Goal: Complete application form: Complete application form

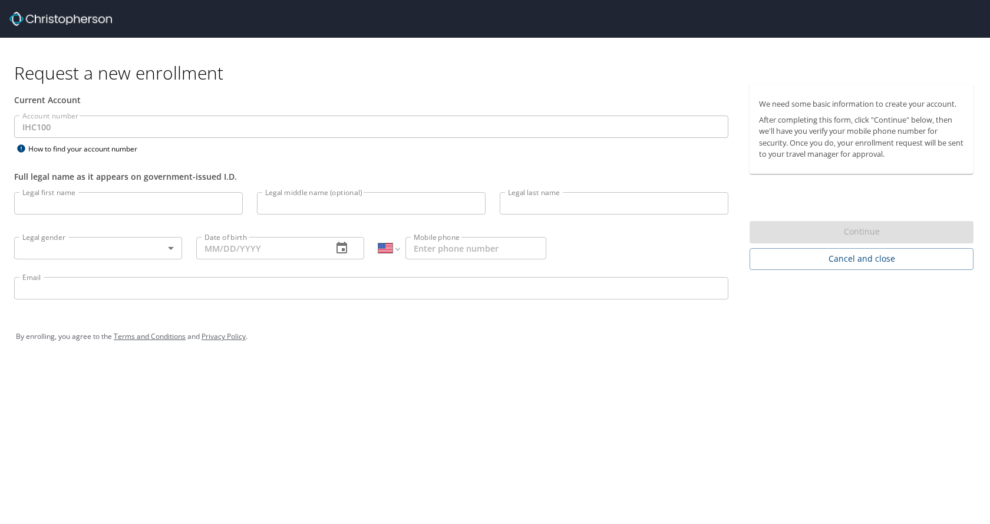
select select "US"
click at [64, 213] on input "Legal first name" at bounding box center [128, 203] width 229 height 22
click at [85, 202] on input "Legal first name" at bounding box center [128, 203] width 229 height 22
type input "[PERSON_NAME]"
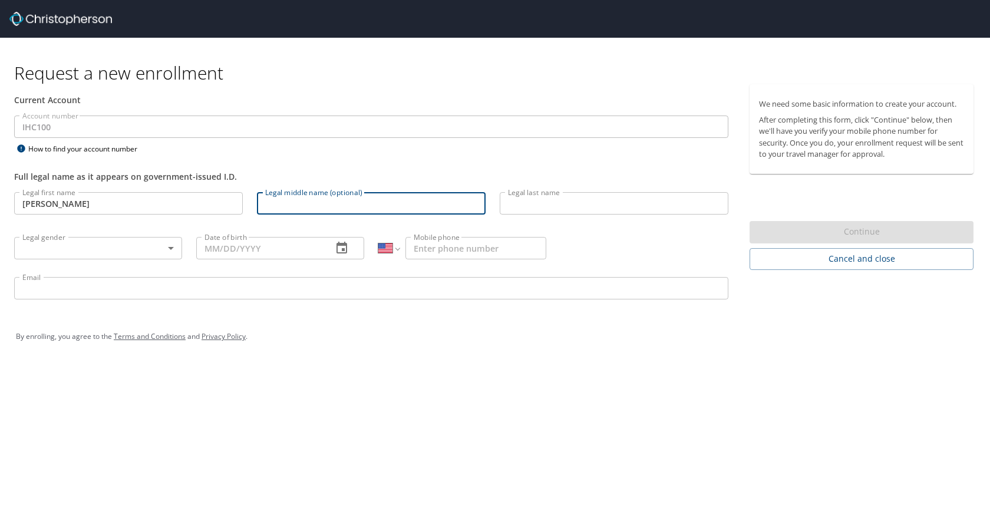
click at [295, 202] on input "Legal middle name (optional)" at bounding box center [371, 203] width 229 height 22
type input "Elumbaring"
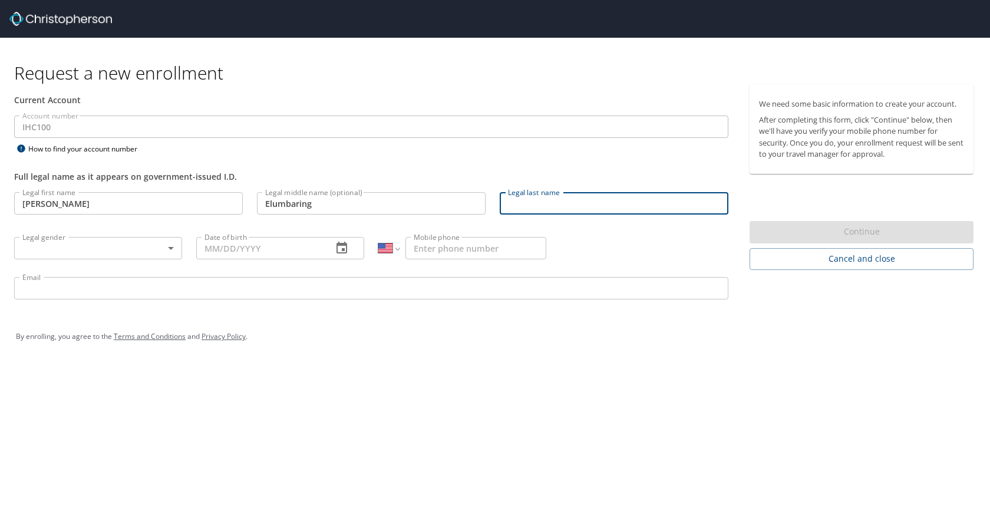
click at [516, 205] on input "Legal last name" at bounding box center [614, 203] width 229 height 22
type input "Ucab"
click at [151, 252] on body "Request a new enrollment Current Account Account number IHC100 Account number H…" at bounding box center [495, 262] width 990 height 524
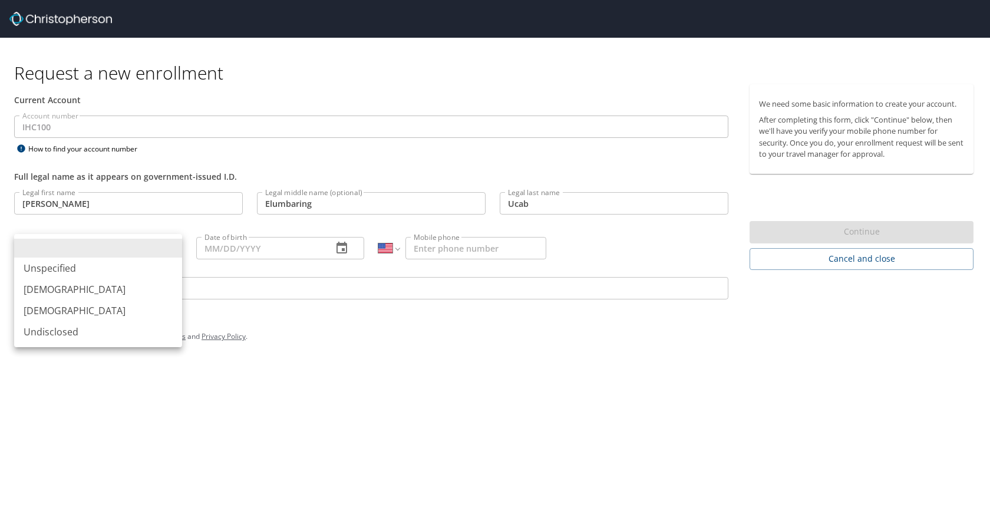
click at [93, 286] on li "[DEMOGRAPHIC_DATA]" at bounding box center [98, 289] width 168 height 21
type input "[DEMOGRAPHIC_DATA]"
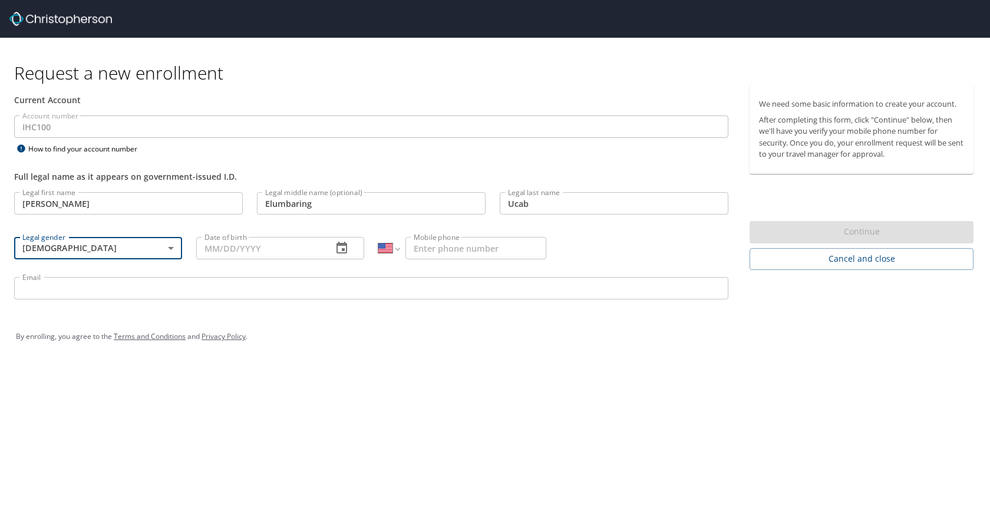
click at [226, 255] on input "Date of birth" at bounding box center [259, 248] width 127 height 22
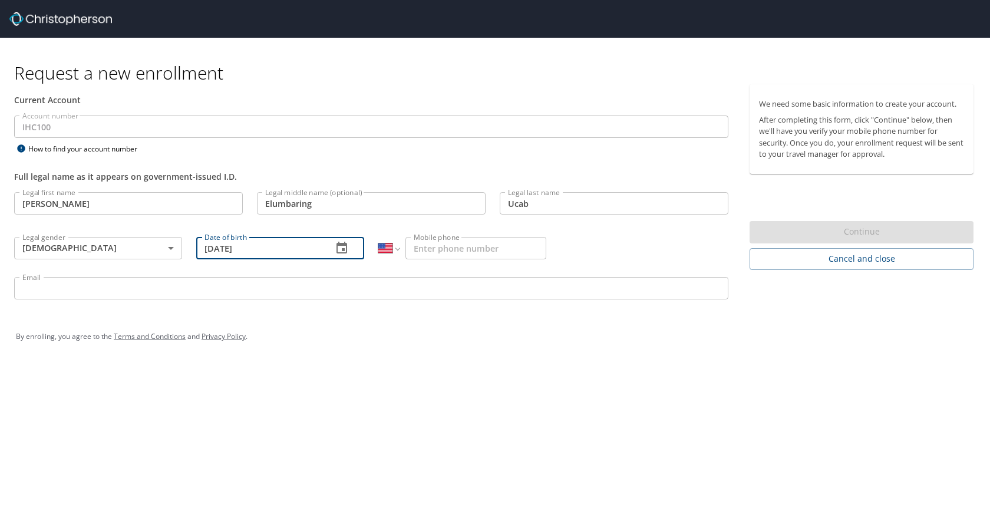
click at [225, 252] on input "08/19/1984" at bounding box center [259, 248] width 127 height 22
type input "[DATE]"
click at [439, 252] on input "Mobile phone" at bounding box center [476, 248] width 141 height 22
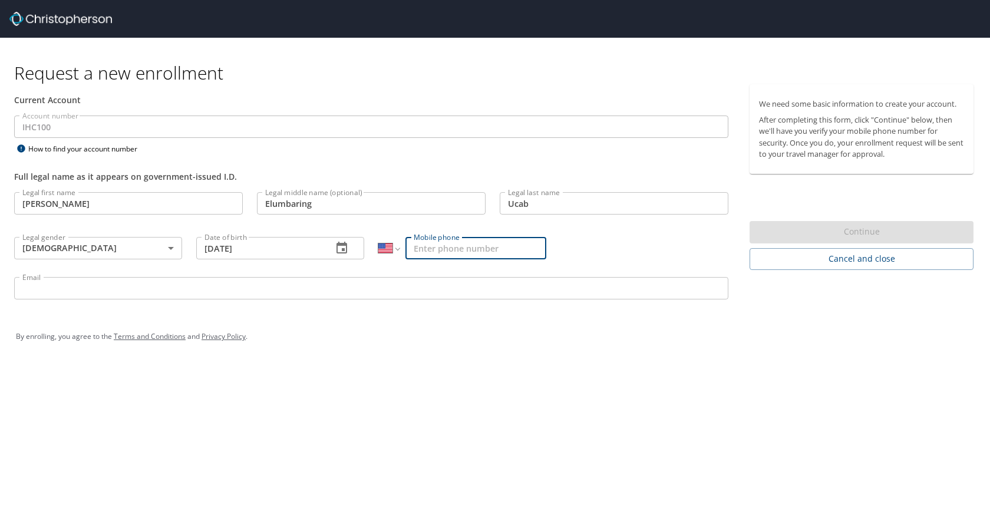
type input "[PHONE_NUMBER]"
click at [695, 431] on div "Request a new enrollment Current Account Account number IHC100 Account number H…" at bounding box center [495, 262] width 990 height 524
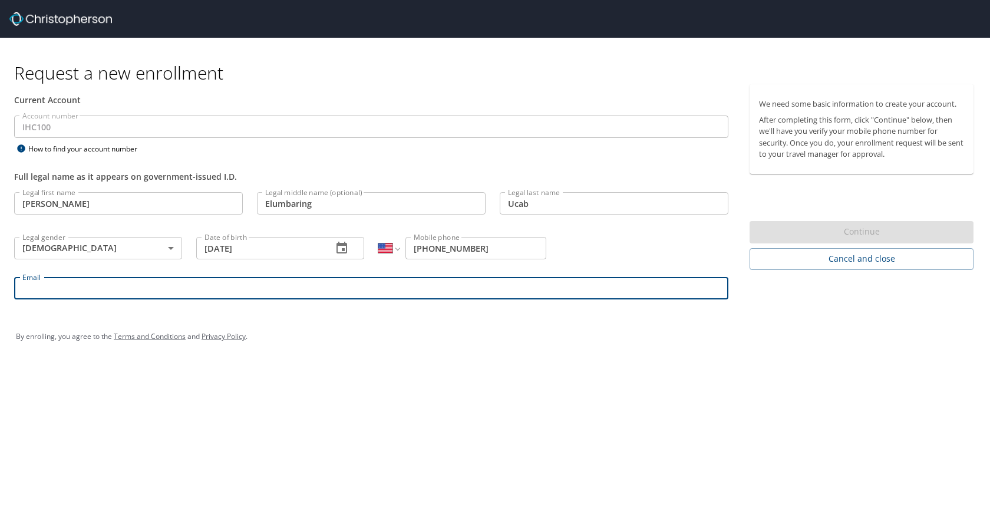
click at [119, 290] on input "Email" at bounding box center [371, 288] width 714 height 22
type input "[EMAIL_ADDRESS][DOMAIN_NAME]"
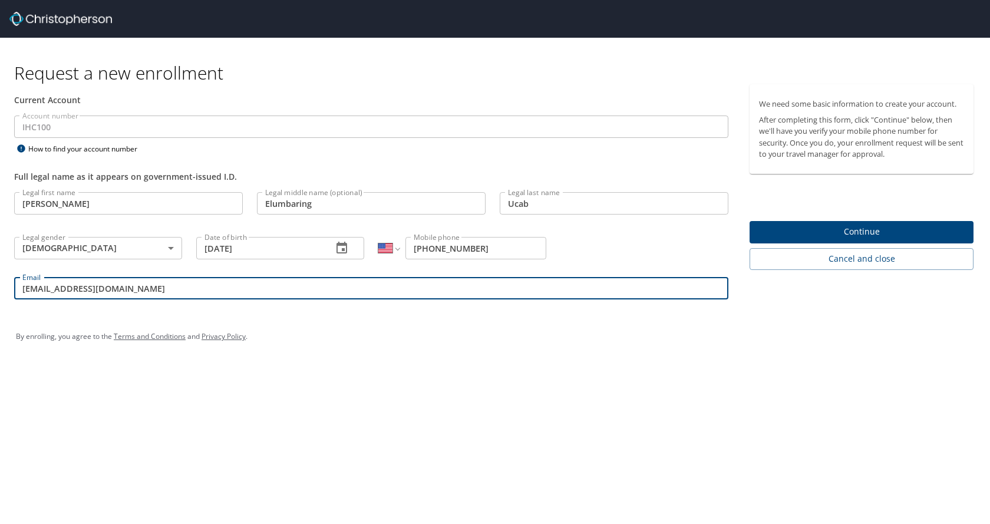
click at [871, 229] on span "Continue" at bounding box center [861, 232] width 205 height 15
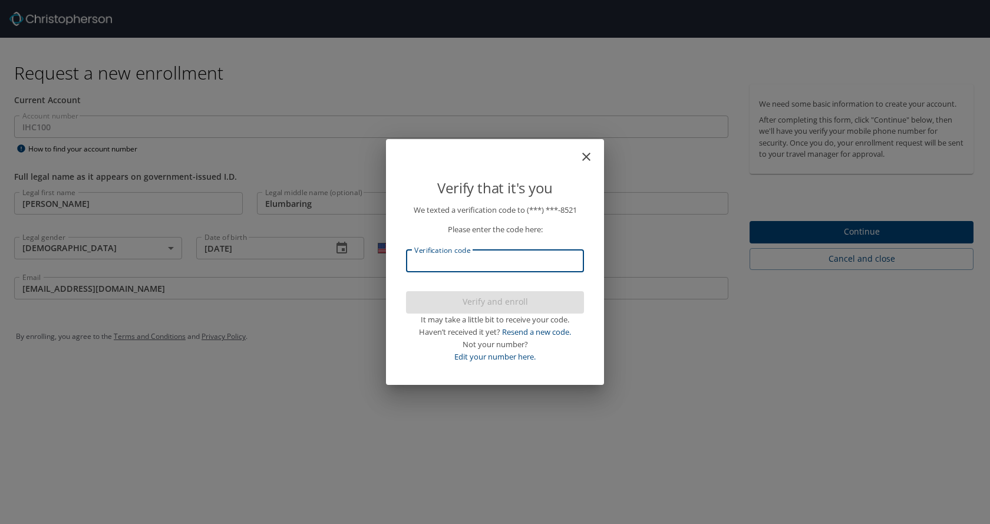
click at [529, 266] on input "Verification code" at bounding box center [495, 261] width 178 height 22
type input "154492"
click at [530, 309] on button "Verify and enroll" at bounding box center [495, 302] width 178 height 23
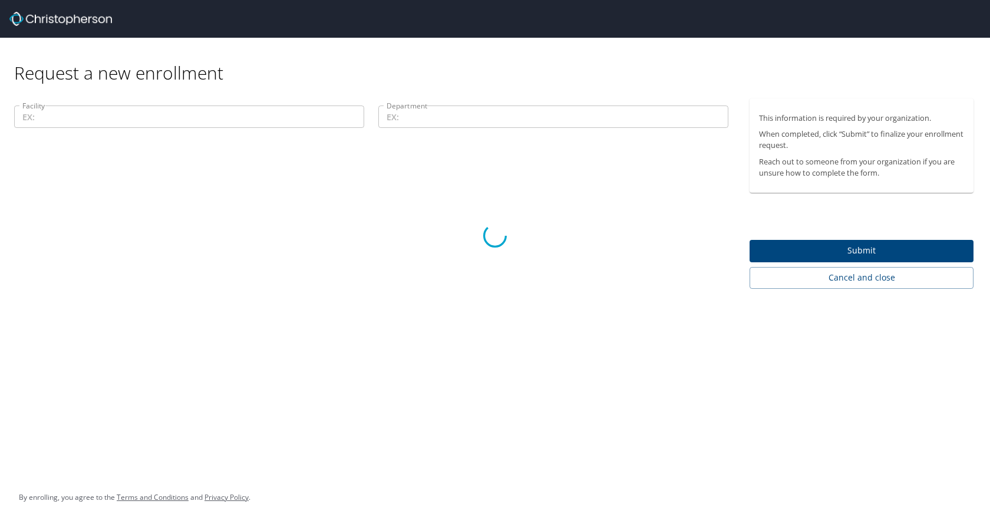
click at [186, 118] on div at bounding box center [495, 236] width 990 height 576
click at [818, 240] on div at bounding box center [495, 236] width 990 height 576
click at [820, 243] on div at bounding box center [495, 236] width 990 height 576
click at [549, 244] on div at bounding box center [495, 236] width 990 height 576
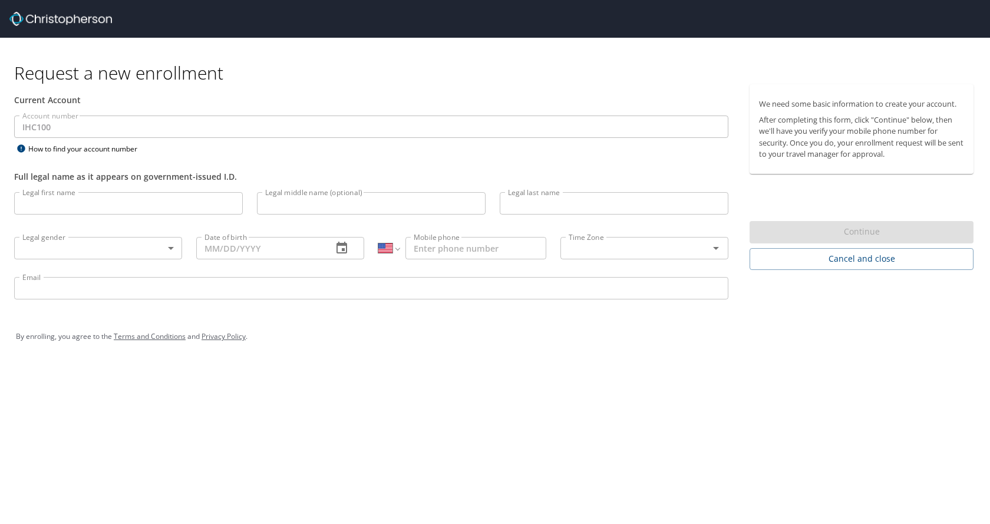
select select "US"
click at [94, 210] on input "Legal first name" at bounding box center [128, 203] width 229 height 22
type input "[PERSON_NAME]"
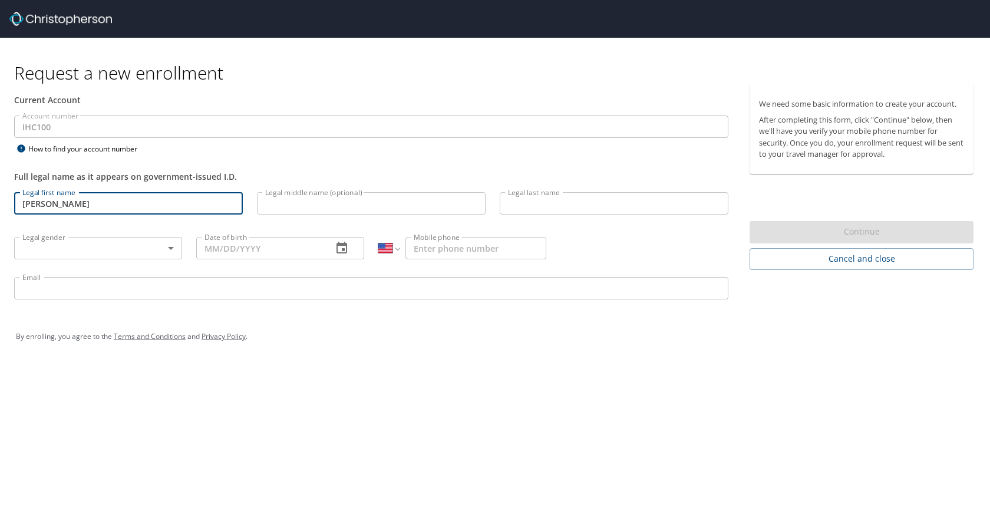
click at [275, 197] on input "Legal middle name (optional)" at bounding box center [371, 203] width 229 height 22
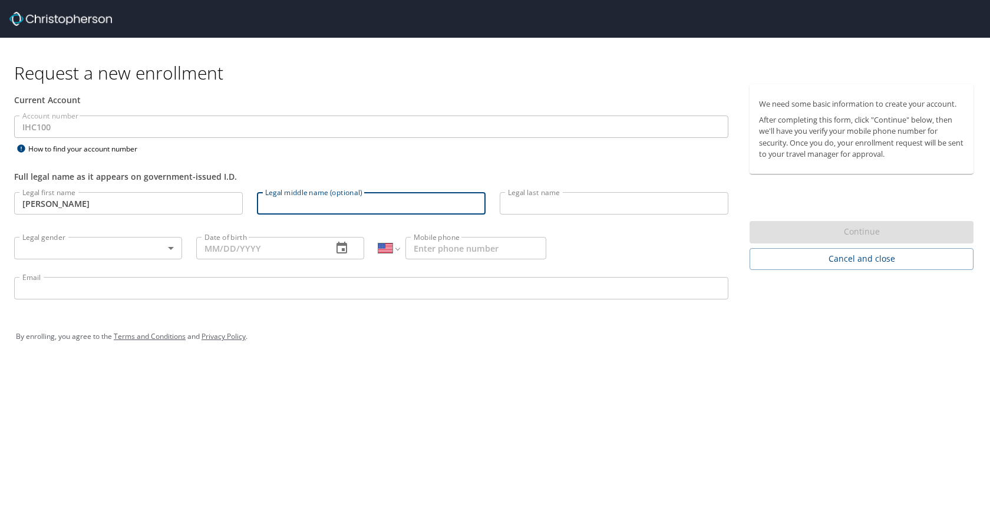
type input "Elumbaring"
click at [520, 209] on input "Legal last name" at bounding box center [614, 203] width 229 height 22
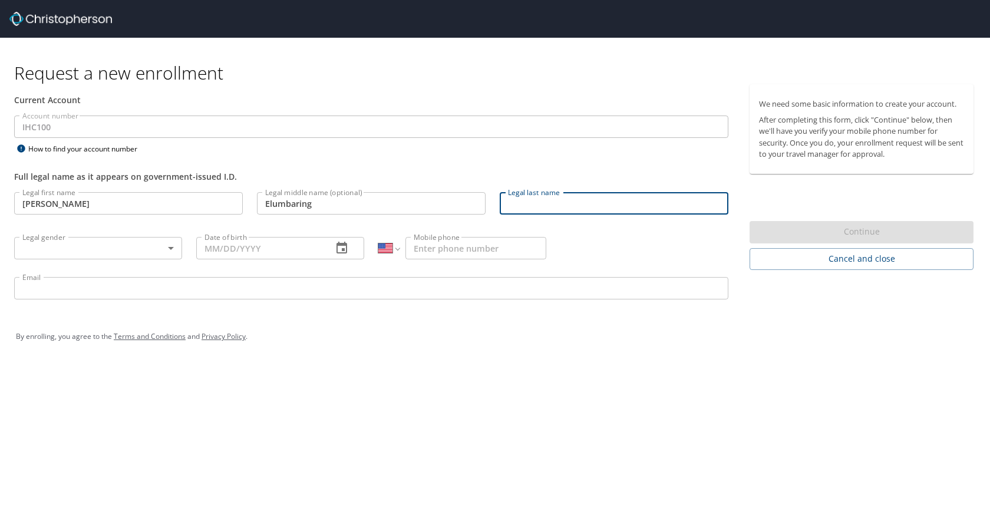
type input "Ucab"
click at [104, 255] on body "Request a new enrollment Current Account Account number IHC100 Account number H…" at bounding box center [495, 262] width 990 height 524
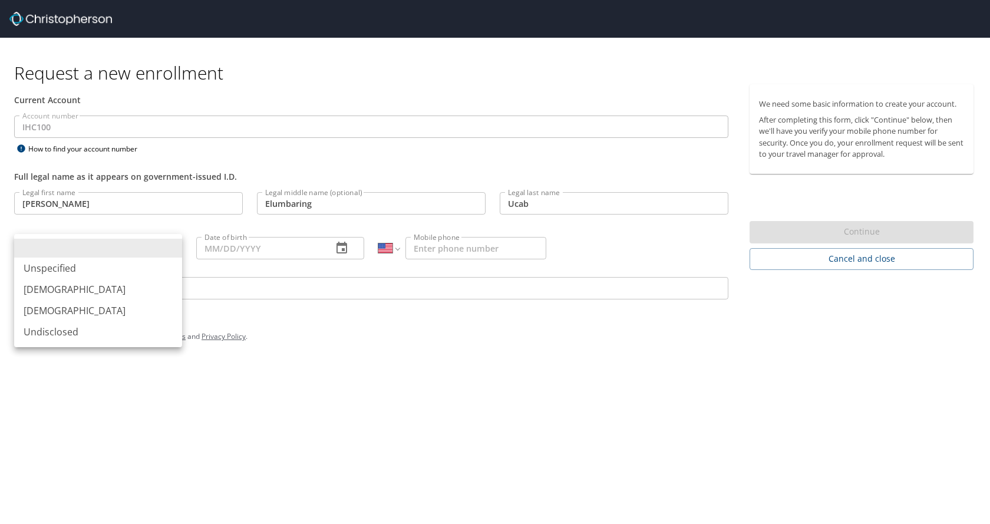
click at [83, 289] on li "[DEMOGRAPHIC_DATA]" at bounding box center [98, 289] width 168 height 21
type input "[DEMOGRAPHIC_DATA]"
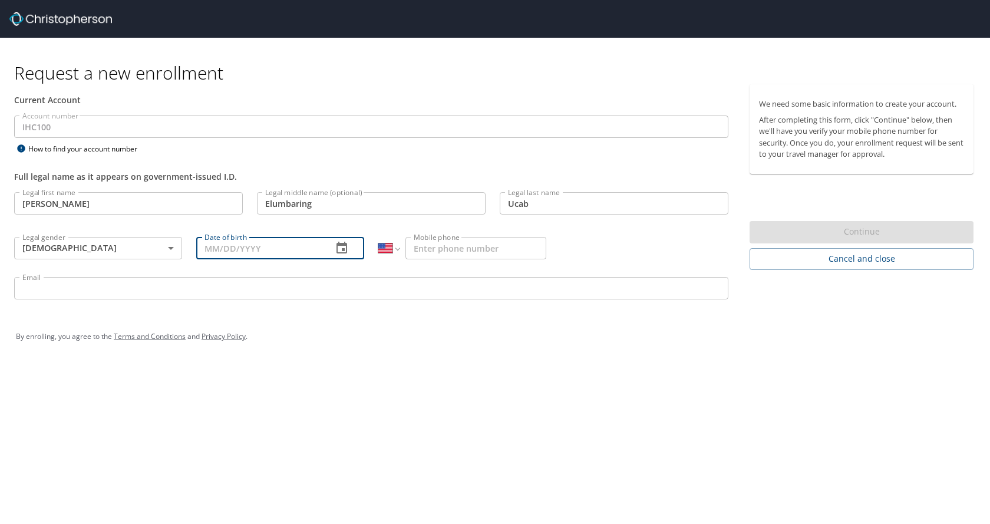
click at [226, 244] on input "Date of birth" at bounding box center [259, 248] width 127 height 22
click at [219, 247] on input "08/01/984_" at bounding box center [259, 248] width 127 height 22
click at [224, 251] on input "08/01/984_" at bounding box center [259, 248] width 127 height 22
click at [230, 248] on input "08/09/984_" at bounding box center [259, 248] width 127 height 22
type input "[DATE]"
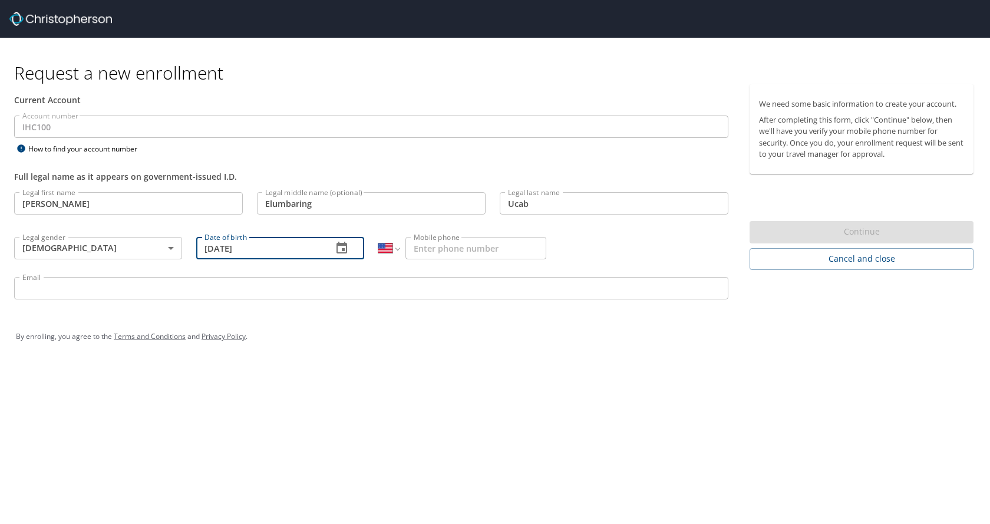
click at [456, 233] on div "International [GEOGRAPHIC_DATA] [GEOGRAPHIC_DATA] [GEOGRAPHIC_DATA] [GEOGRAPHIC…" at bounding box center [462, 247] width 182 height 45
click at [461, 245] on input "Mobile phone" at bounding box center [476, 248] width 141 height 22
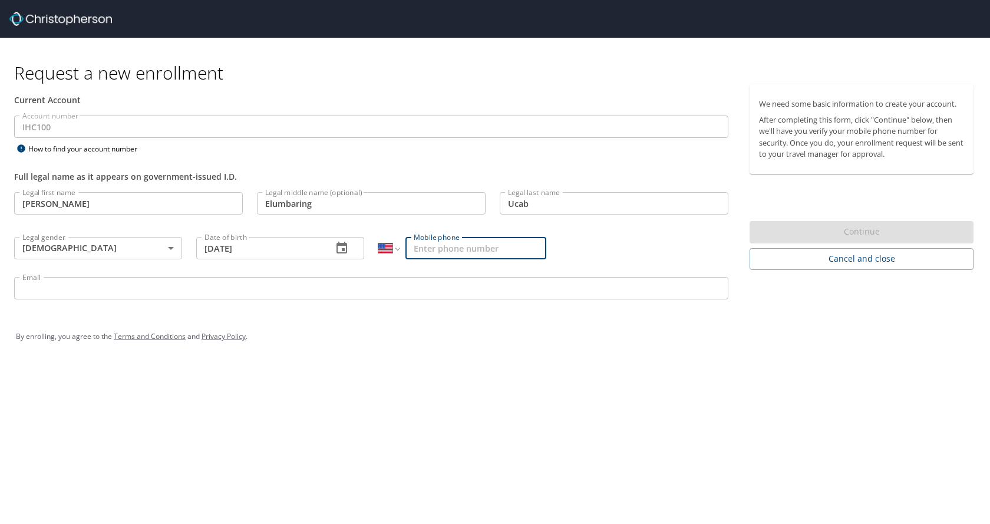
type input "[PHONE_NUMBER]"
click at [246, 299] on input "Email" at bounding box center [371, 288] width 714 height 22
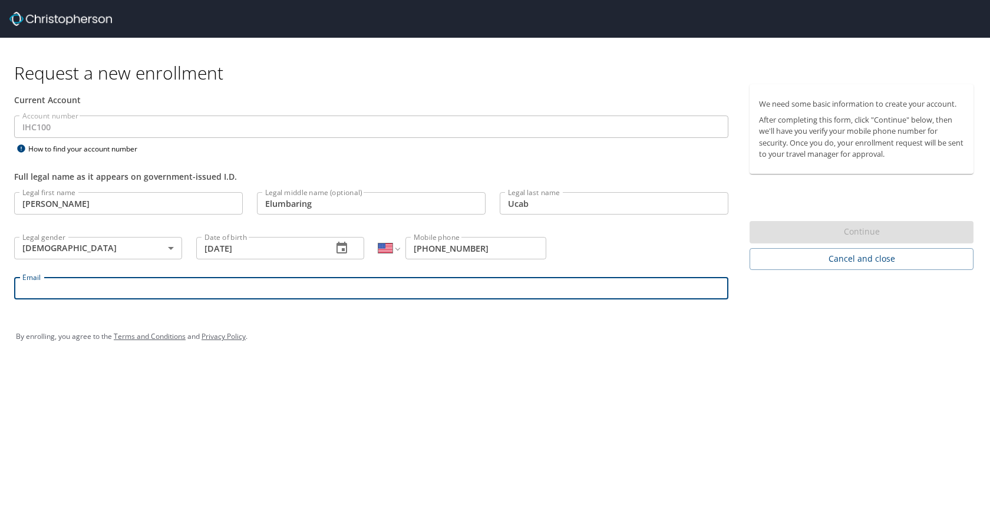
type input "[EMAIL_ADDRESS][DOMAIN_NAME]"
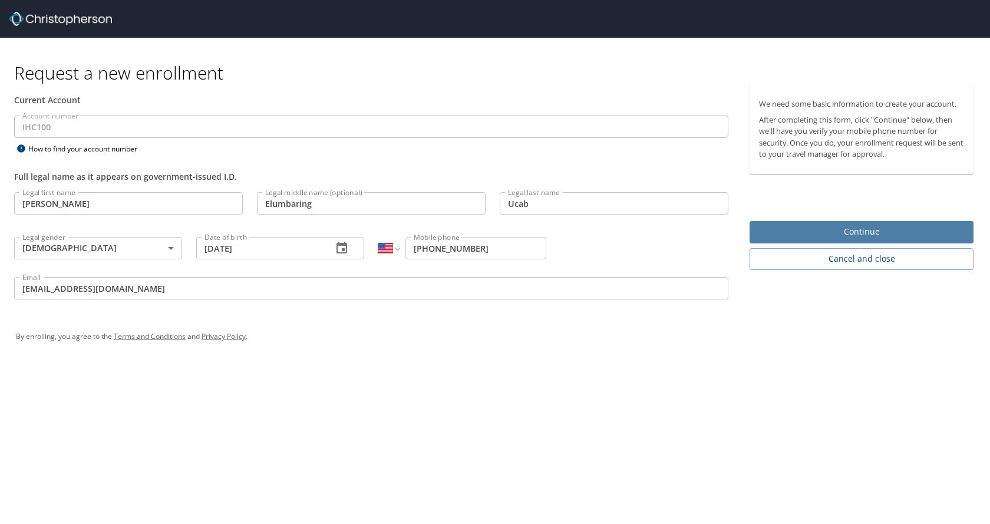
click at [846, 236] on span "Continue" at bounding box center [861, 232] width 205 height 15
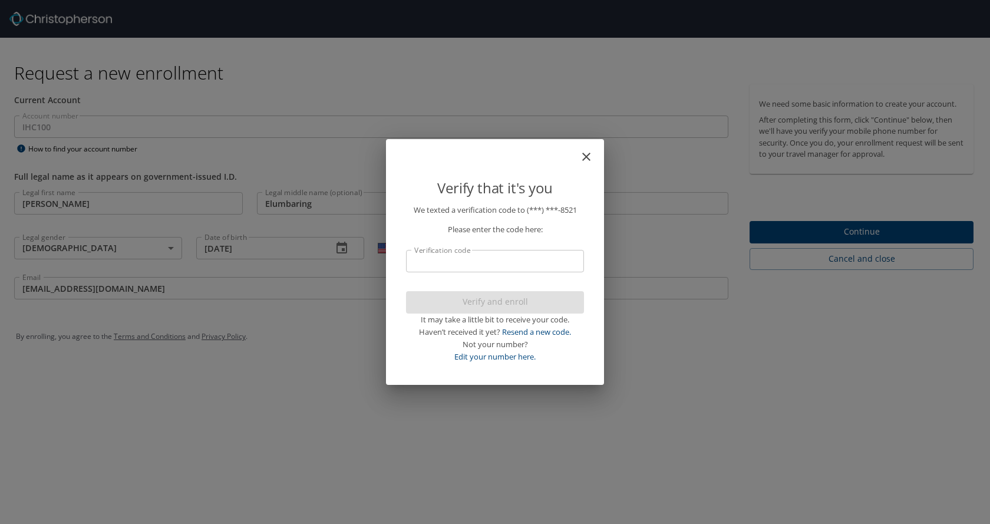
click at [520, 265] on input "Verification code" at bounding box center [495, 261] width 178 height 22
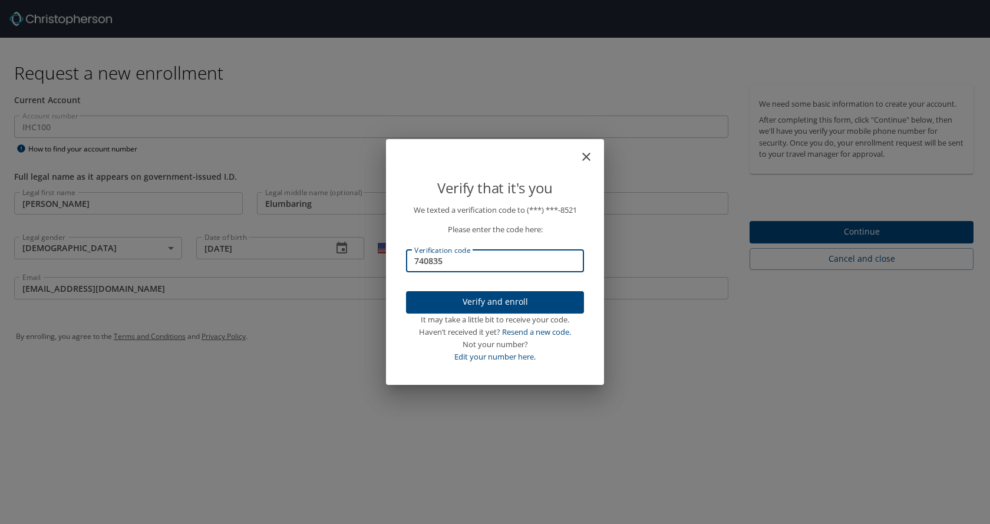
type input "740835"
click at [513, 302] on span "Verify and enroll" at bounding box center [495, 302] width 159 height 15
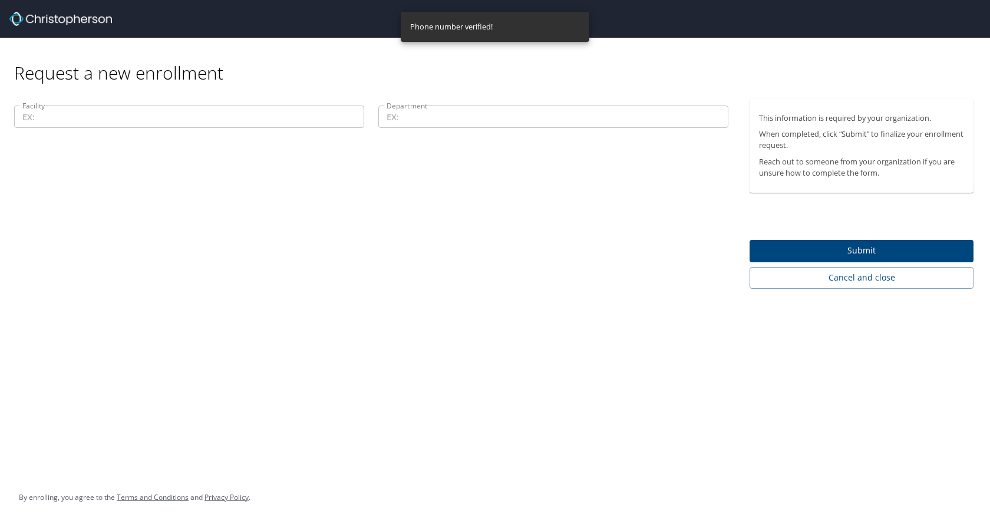
click at [164, 137] on div "Facility Facility" at bounding box center [189, 117] width 364 height 39
click at [160, 124] on input "Facility" at bounding box center [189, 117] width 350 height 22
click at [160, 119] on input "Facility" at bounding box center [189, 117] width 350 height 22
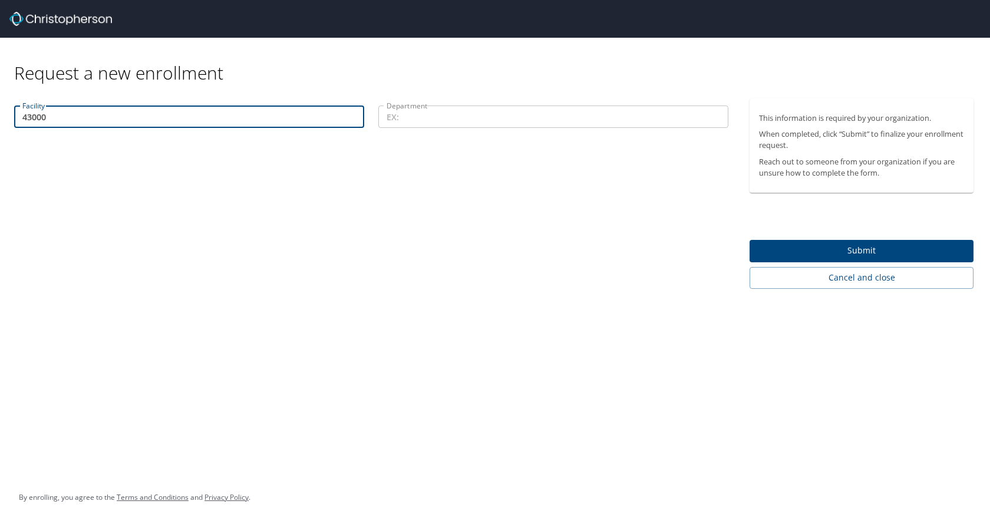
type input "43000"
click at [401, 114] on input "Department" at bounding box center [553, 117] width 350 height 22
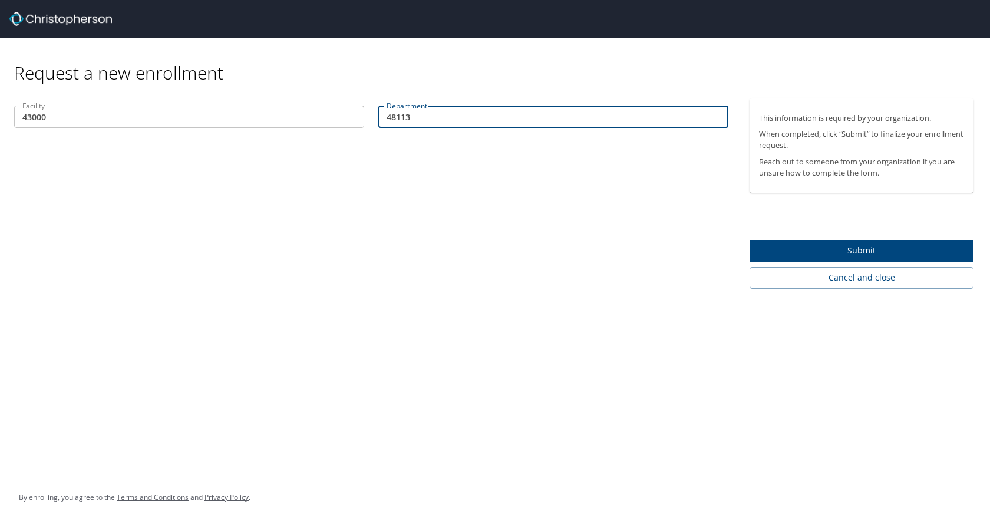
type input "48113"
click at [839, 249] on span "Submit" at bounding box center [861, 250] width 205 height 15
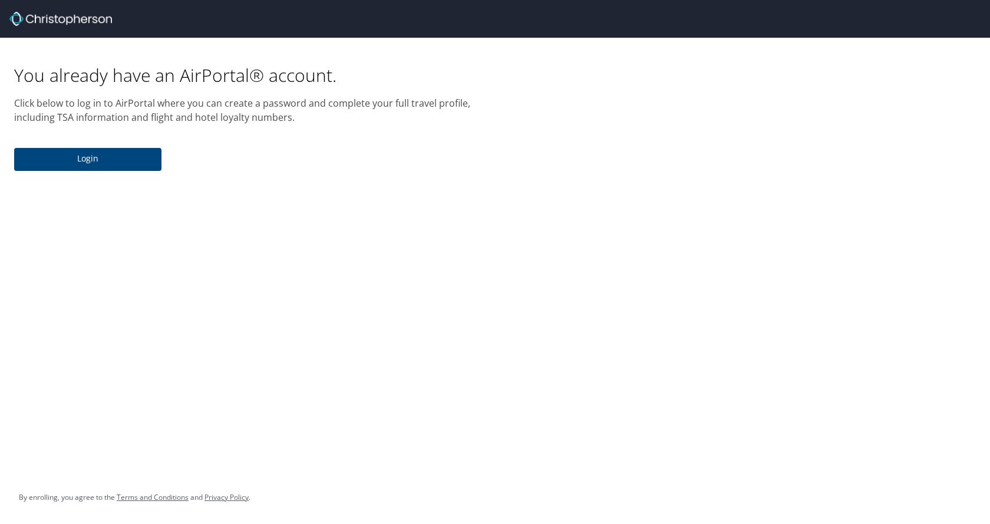
click at [117, 157] on span "Login" at bounding box center [88, 158] width 128 height 15
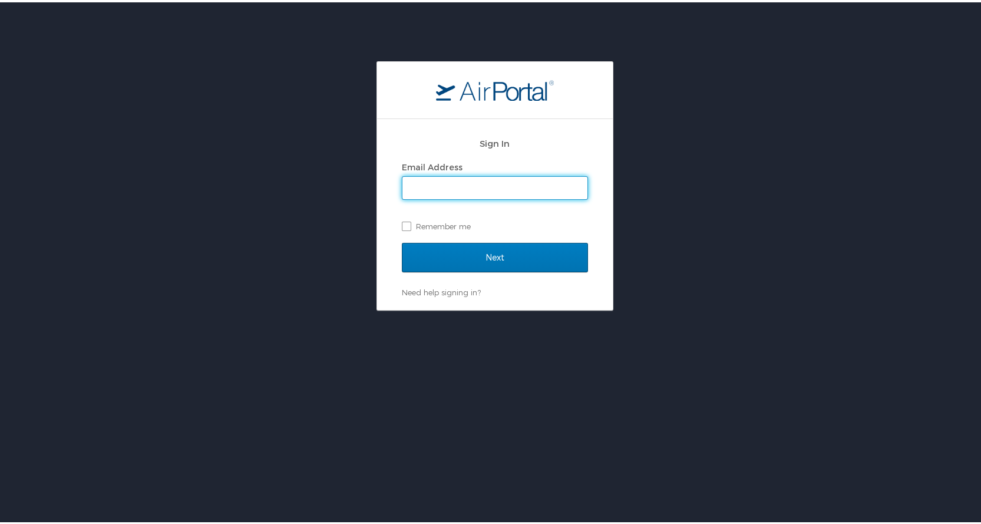
click at [466, 184] on input "Email Address" at bounding box center [495, 185] width 185 height 22
click at [439, 177] on input "Email Address" at bounding box center [495, 185] width 185 height 22
paste input "[EMAIL_ADDRESS][DOMAIN_NAME]"
type input "[EMAIL_ADDRESS][DOMAIN_NAME]"
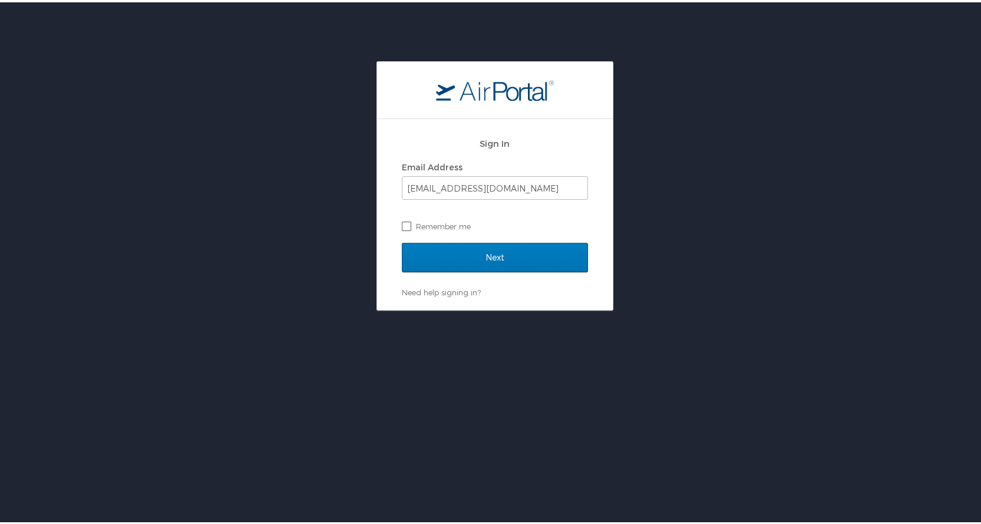
click at [404, 223] on label "Remember me" at bounding box center [495, 224] width 186 height 18
click at [404, 223] on input "Remember me" at bounding box center [406, 223] width 8 height 8
checkbox input "true"
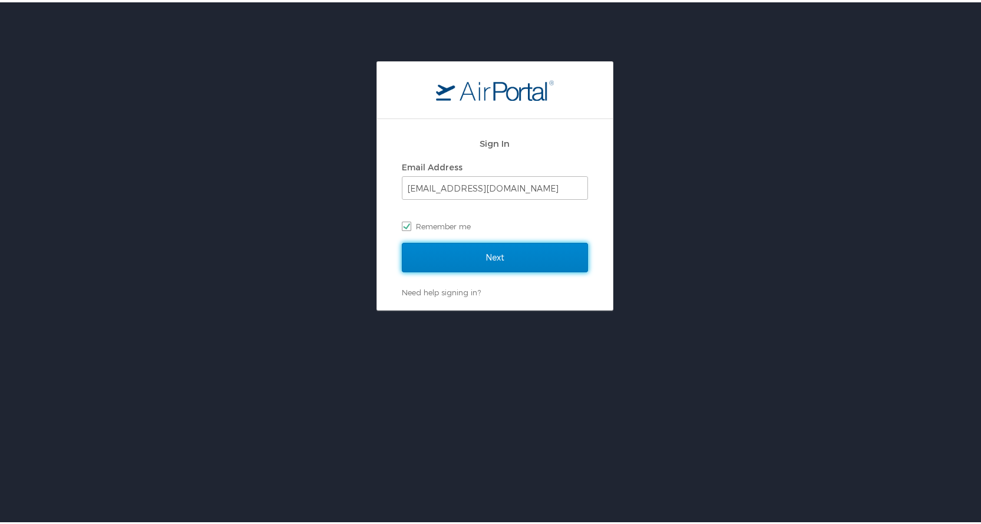
click at [454, 253] on input "Next" at bounding box center [495, 254] width 186 height 29
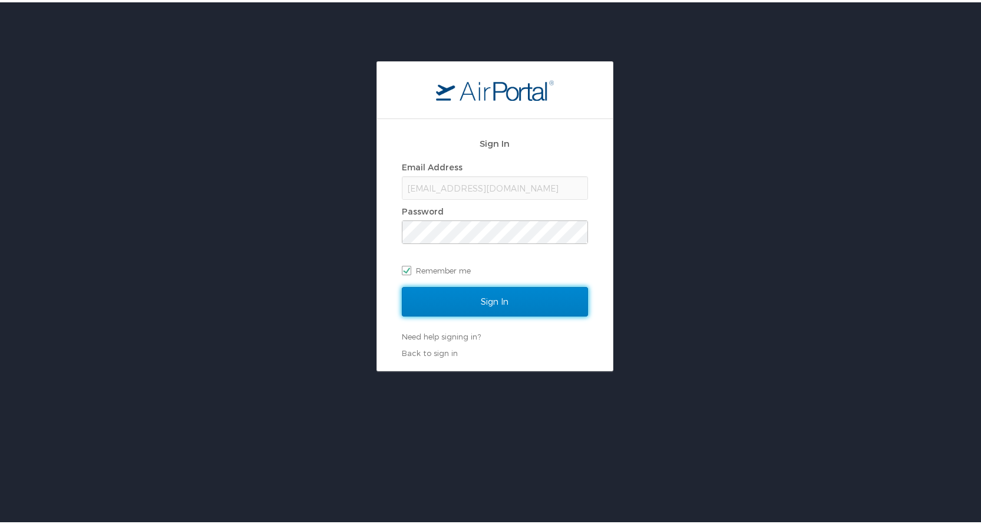
click at [545, 301] on input "Sign In" at bounding box center [495, 299] width 186 height 29
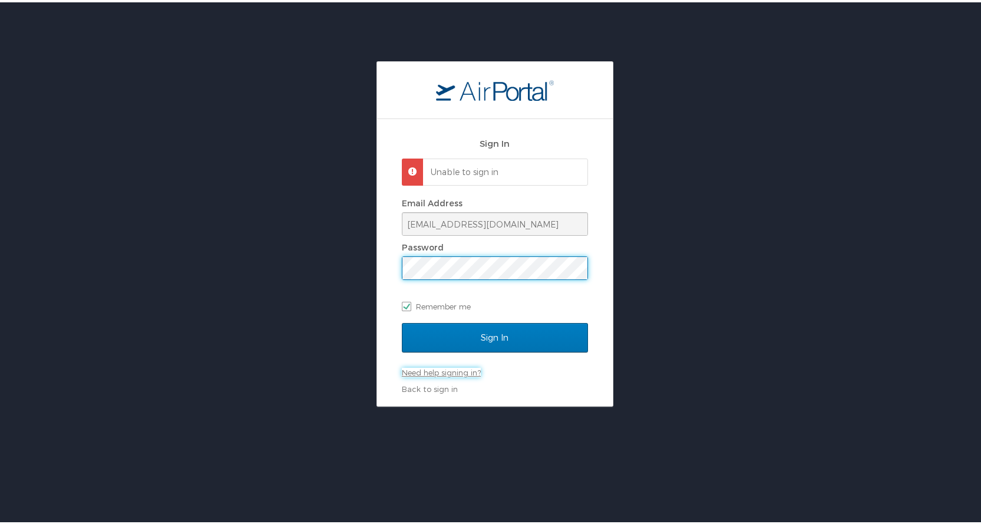
click at [438, 373] on link "Need help signing in?" at bounding box center [441, 369] width 79 height 9
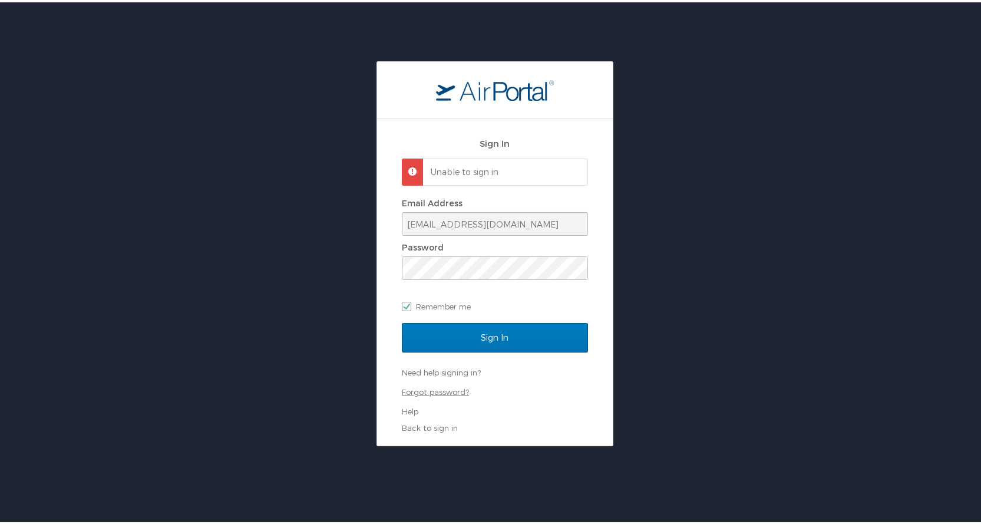
click at [439, 393] on link "Forgot password?" at bounding box center [435, 389] width 67 height 9
